Goal: Transaction & Acquisition: Purchase product/service

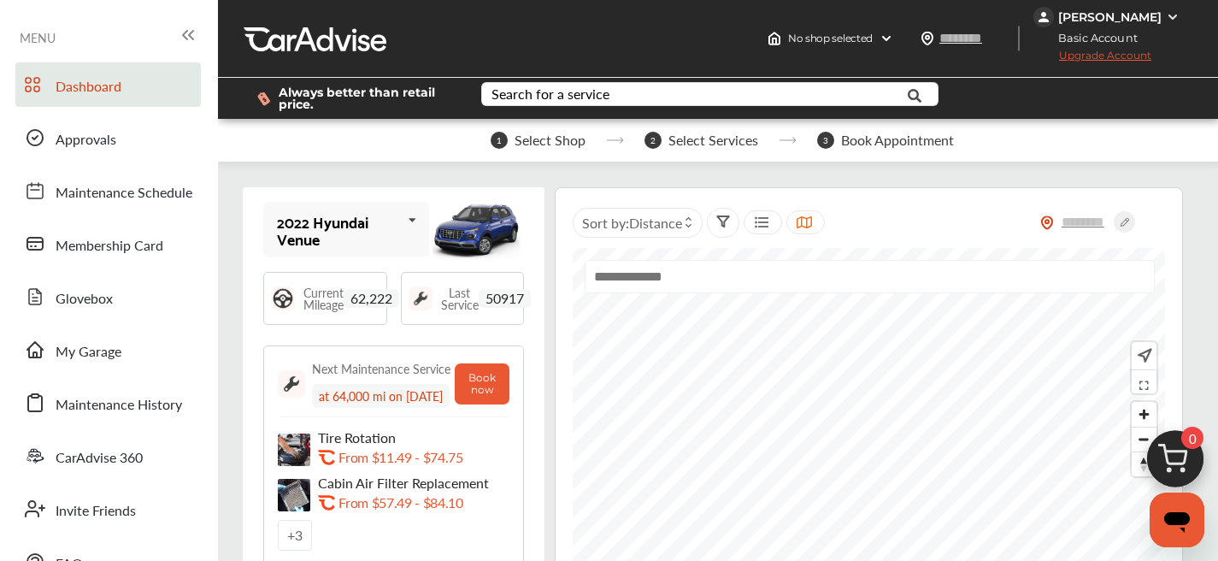
click at [685, 290] on input "text" at bounding box center [870, 276] width 570 height 33
paste input "*****"
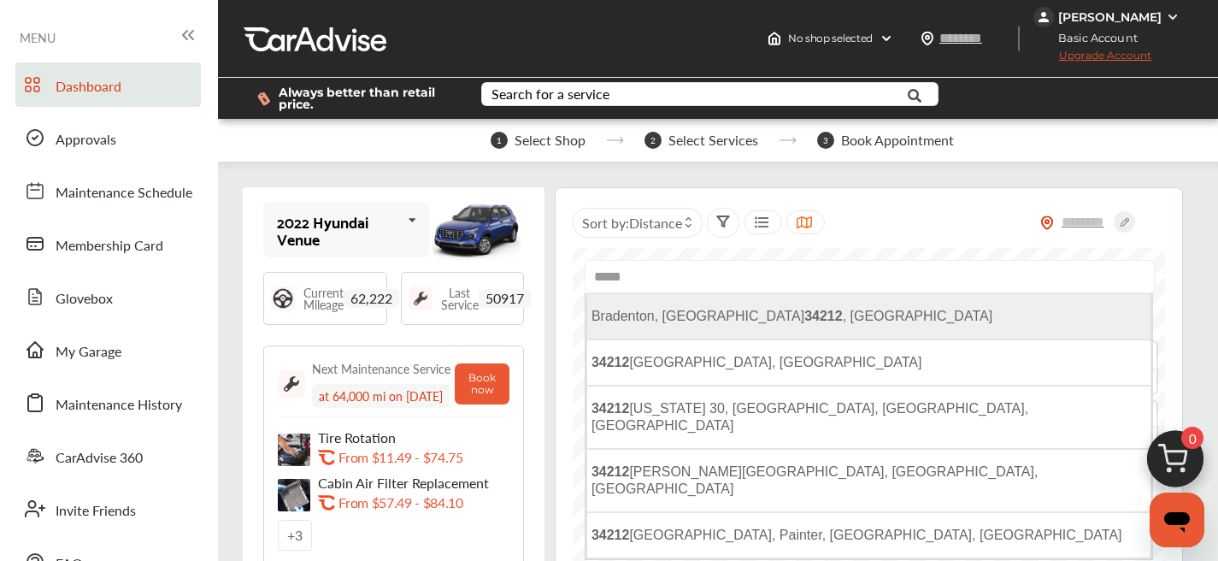
click at [714, 332] on li "Bradenton, FL 34212 , [GEOGRAPHIC_DATA]" at bounding box center [868, 316] width 565 height 46
type input "**********"
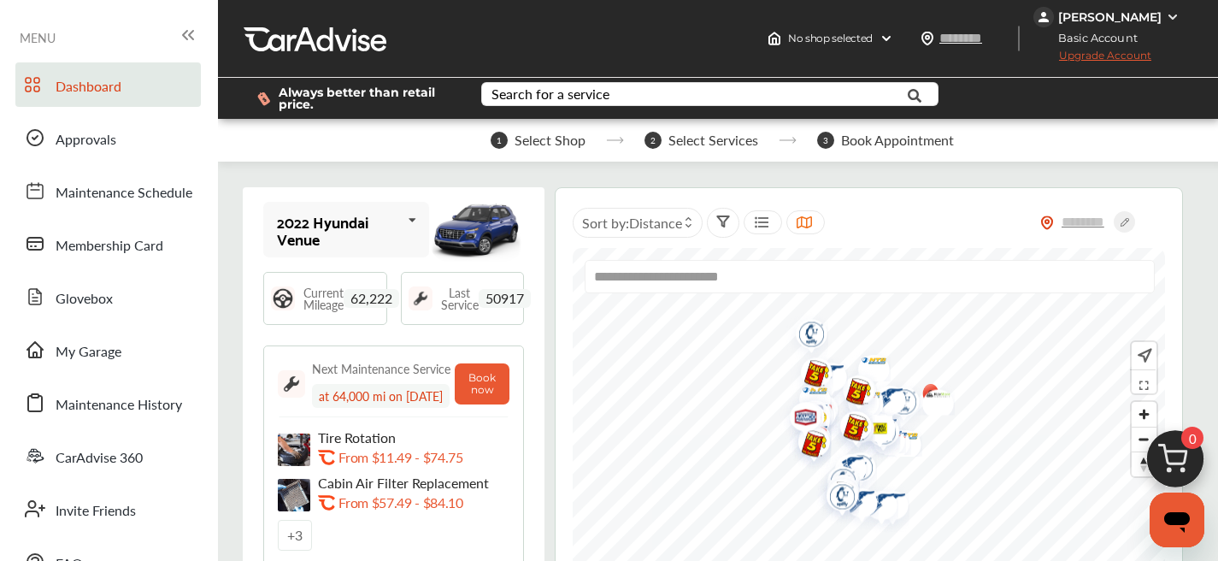
click at [748, 224] on div at bounding box center [762, 222] width 38 height 24
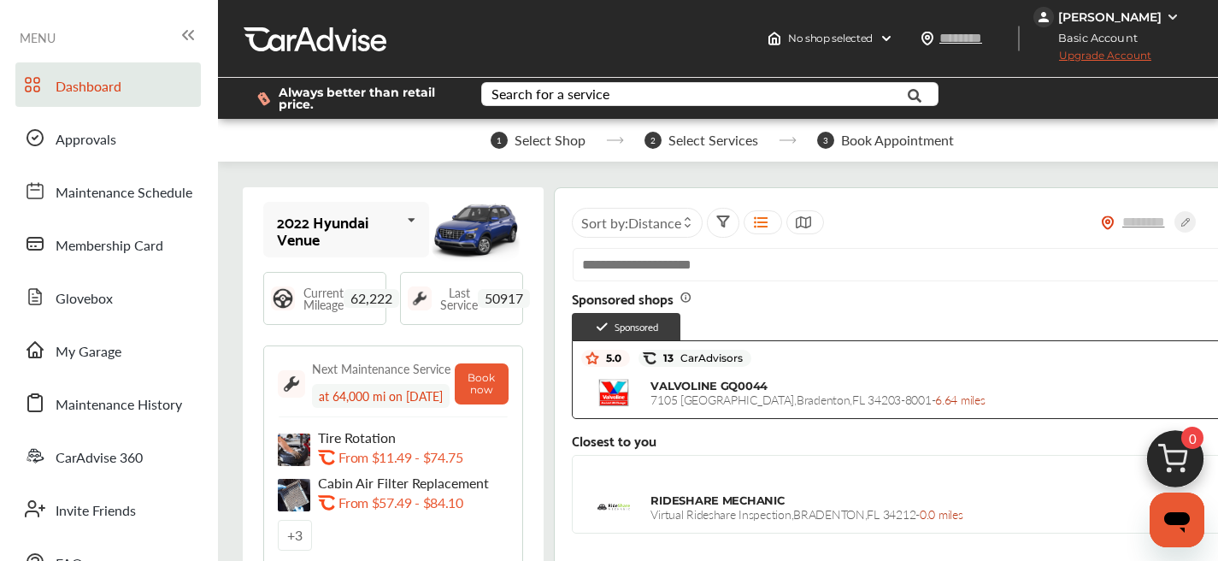
click at [759, 223] on icon at bounding box center [761, 222] width 16 height 14
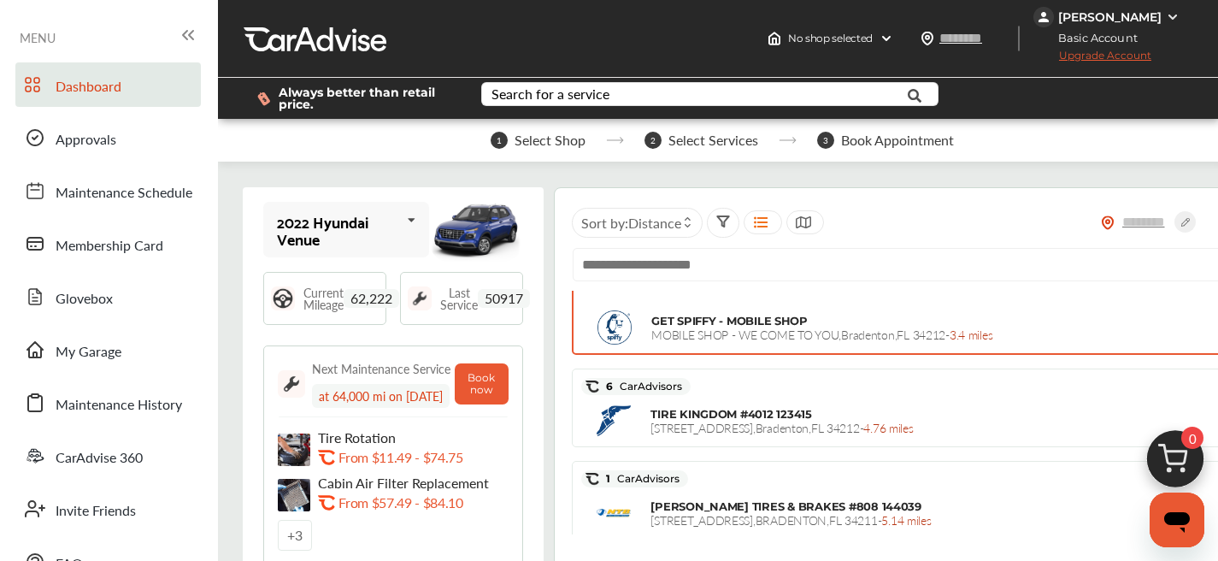
scroll to position [272, 0]
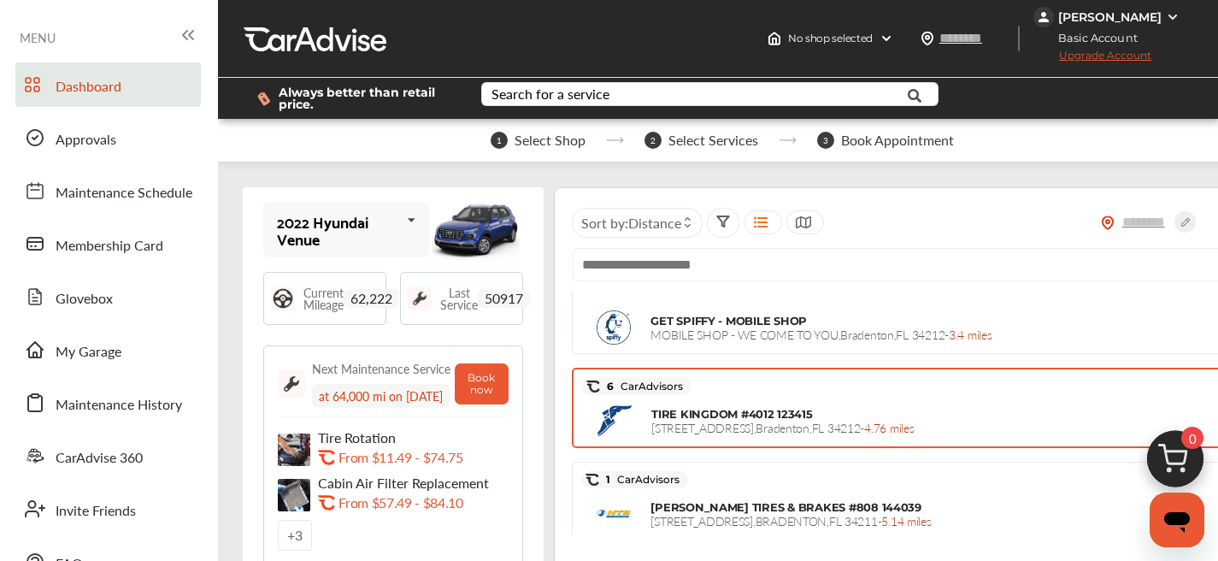
click at [707, 435] on div "TIRE KINGDOM #4012 123415 [STREET_ADDRESS] - 4.76 miles" at bounding box center [898, 420] width 632 height 43
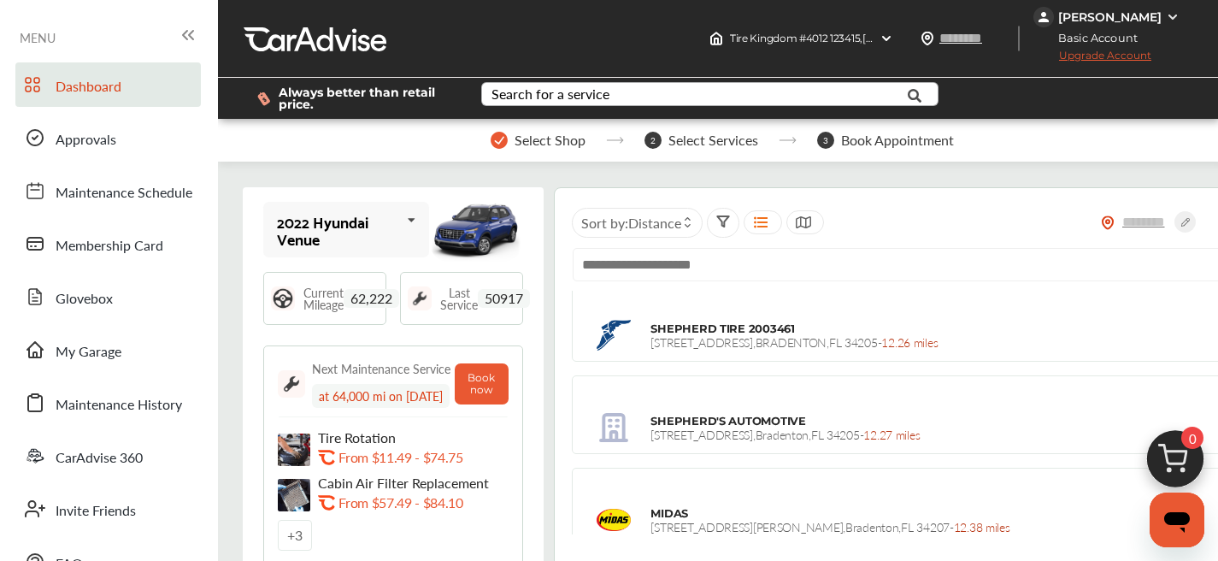
scroll to position [3034, 0]
click at [665, 92] on input "text" at bounding box center [698, 96] width 430 height 26
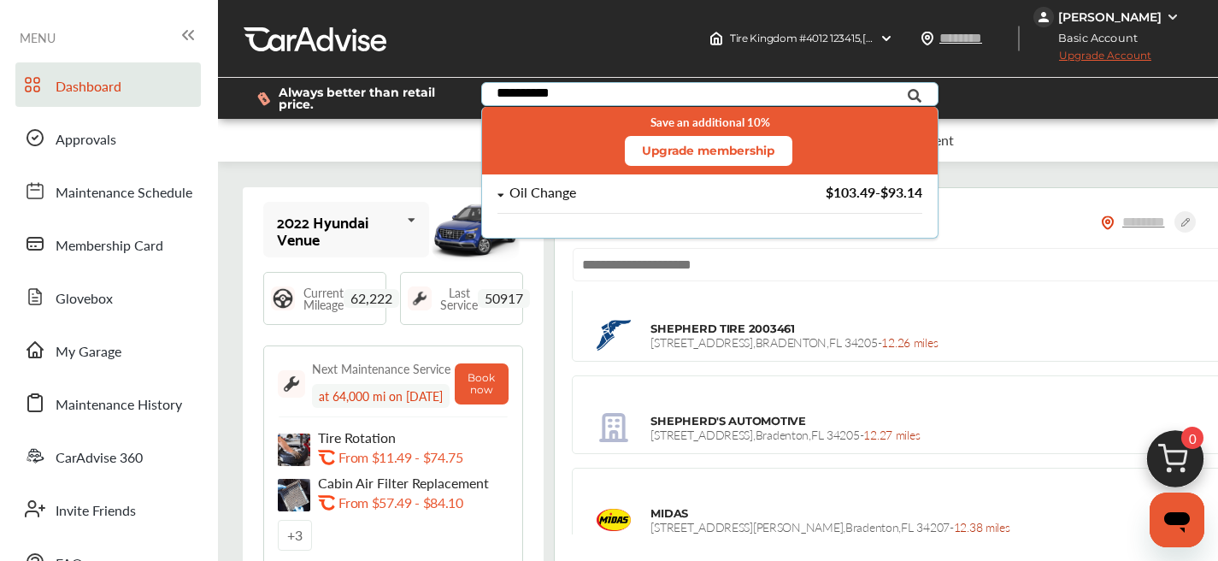
type input "**********"
click at [666, 177] on div "Oil Change $103.49 - $93.14" at bounding box center [709, 199] width 455 height 50
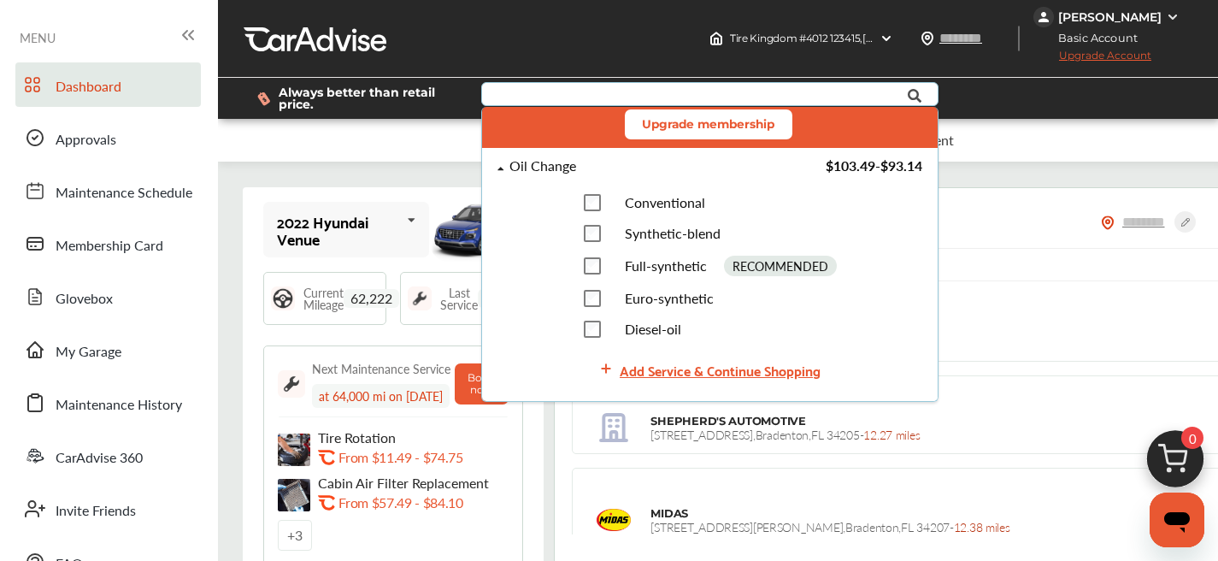
scroll to position [51, 0]
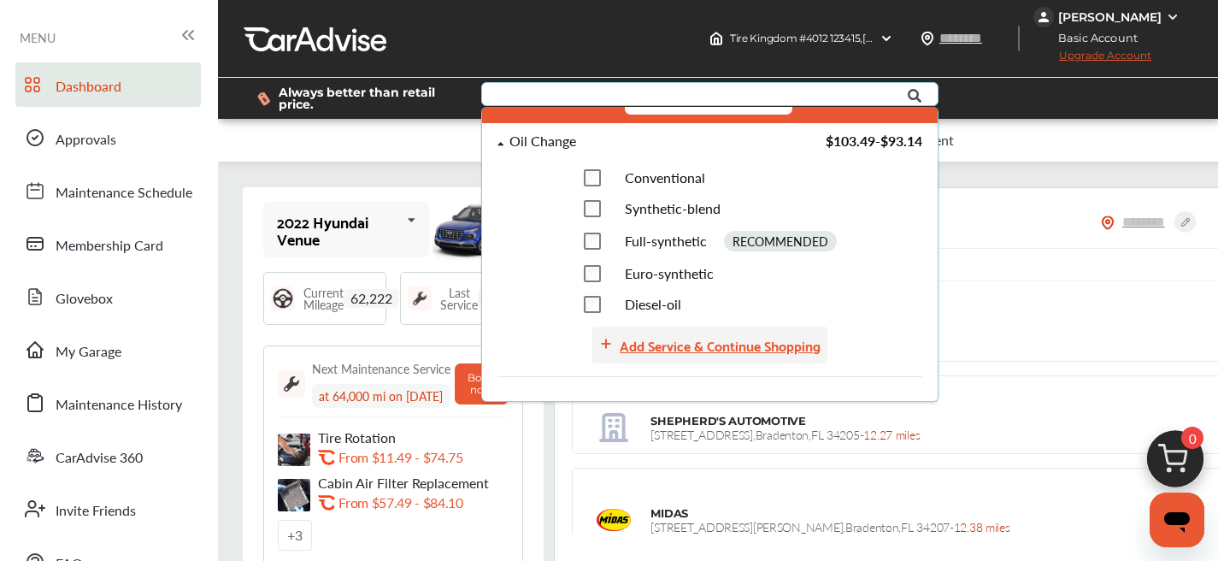
click at [757, 347] on div "Add Service & Continue Shopping" at bounding box center [720, 344] width 201 height 23
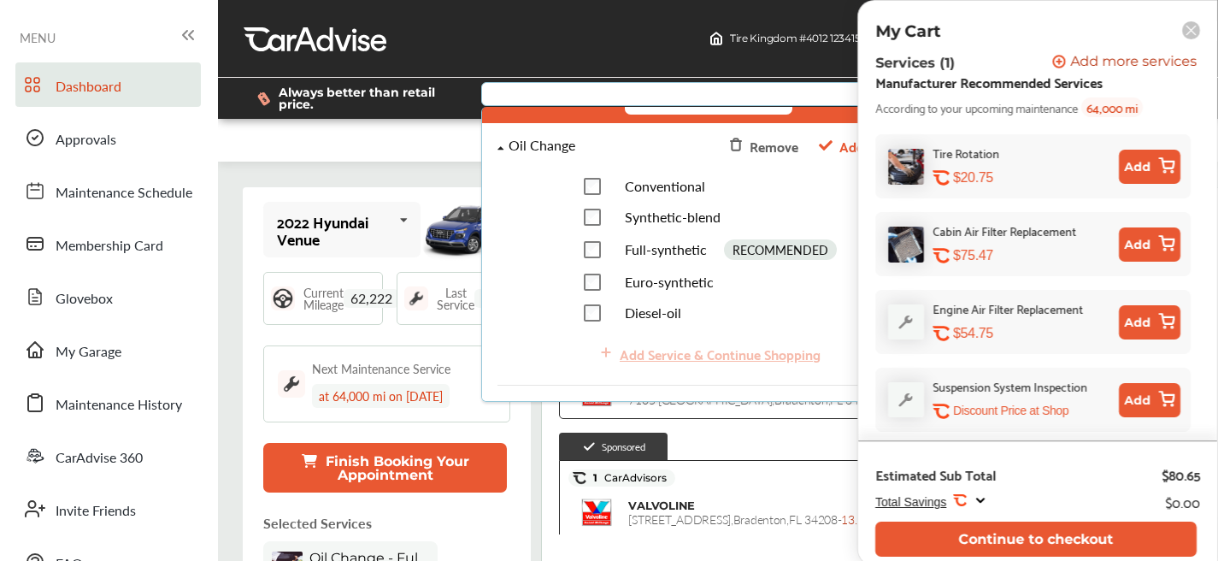
scroll to position [2140, 0]
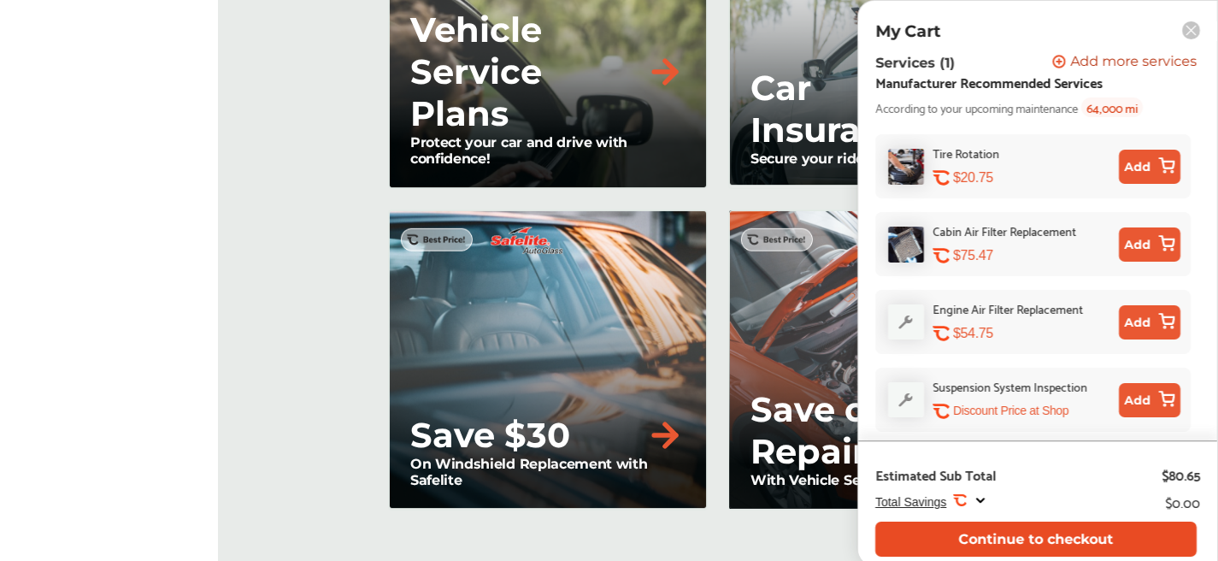
click at [1044, 549] on button "Continue to checkout" at bounding box center [1035, 538] width 321 height 35
